Goal: Transaction & Acquisition: Purchase product/service

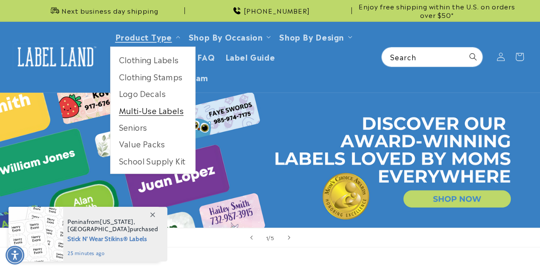
click at [154, 113] on iframe at bounding box center [270, 135] width 540 height 270
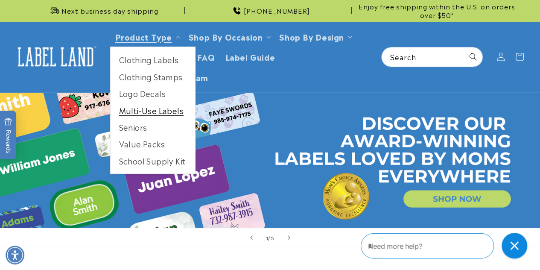
click at [144, 106] on link "Multi-Use Labels" at bounding box center [152, 110] width 84 height 17
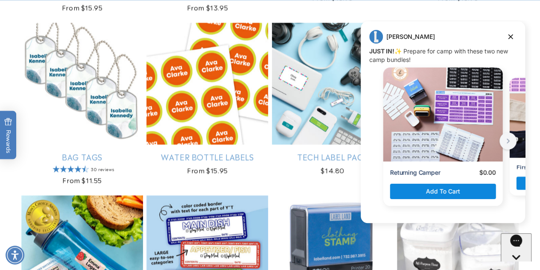
scroll to position [766, 0]
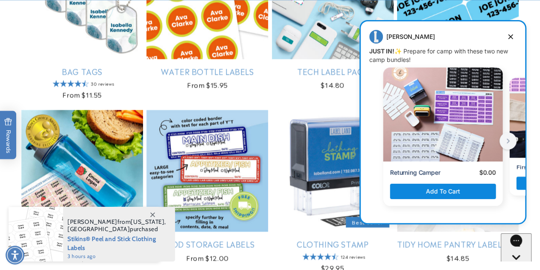
click at [510, 29] on div "Jenny Jenny says: JUST IN! ✨ Prepare for camp with these two new camp bundles! …" at bounding box center [442, 121] width 164 height 201
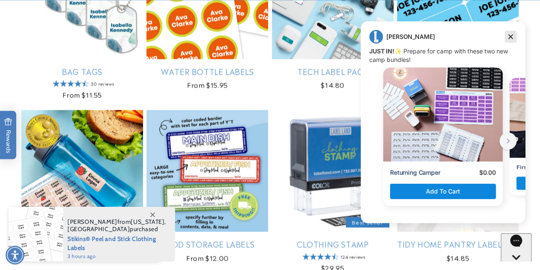
click at [510, 35] on icon "Dismiss campaign" at bounding box center [510, 37] width 9 height 10
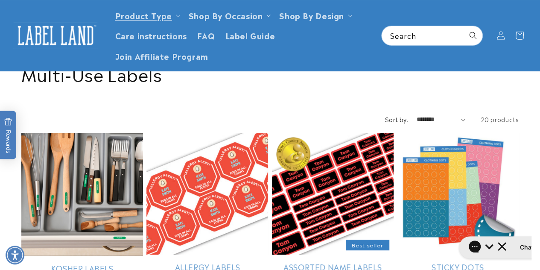
scroll to position [0, 0]
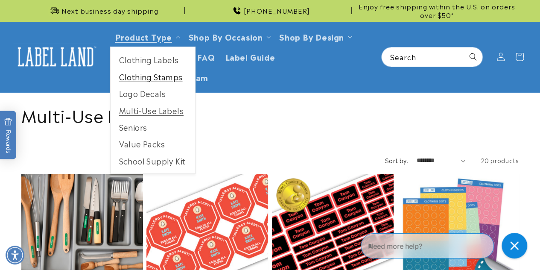
click at [156, 82] on link "Clothing Stamps" at bounding box center [152, 76] width 84 height 17
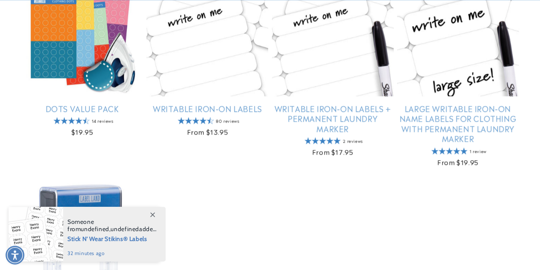
scroll to position [512, 0]
